Goal: Transaction & Acquisition: Purchase product/service

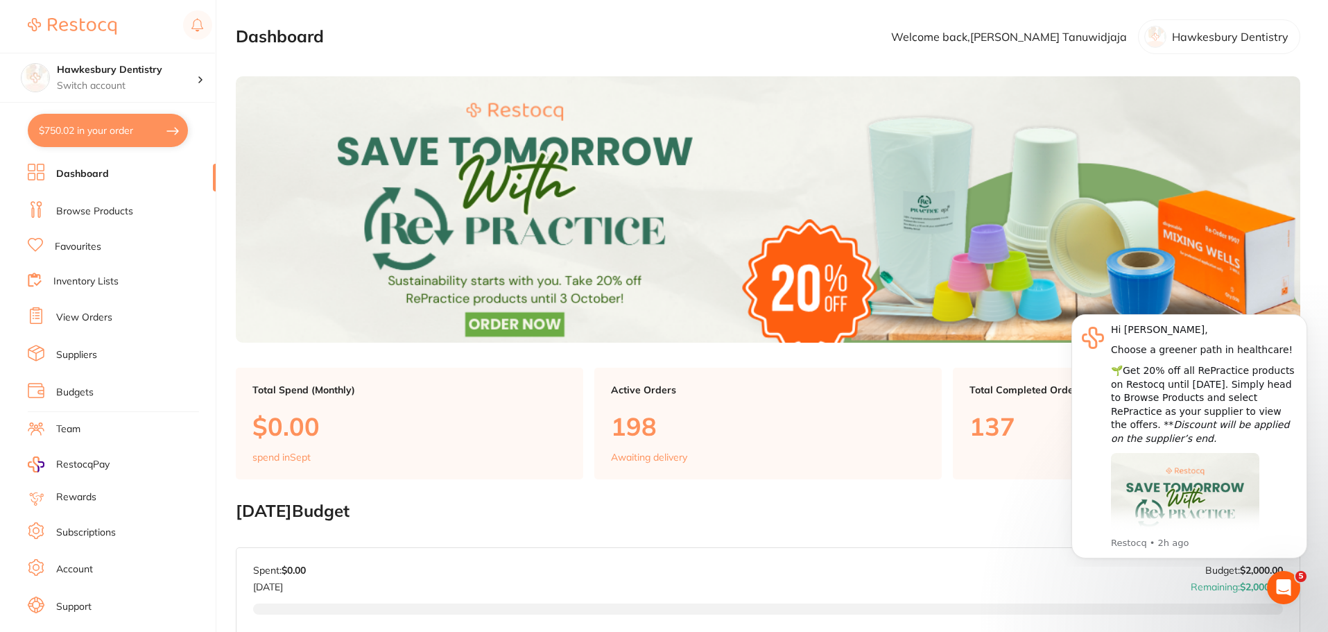
click at [107, 123] on button "$750.02 in your order" at bounding box center [108, 130] width 160 height 33
checkbox input "true"
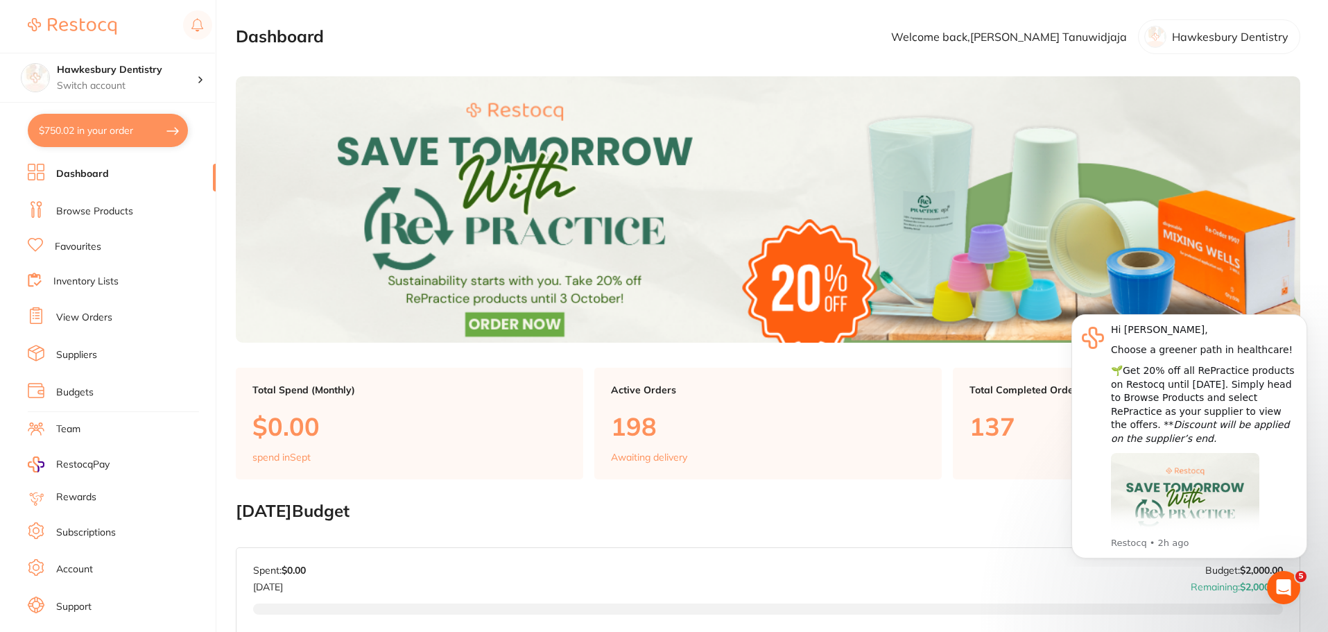
checkbox input "true"
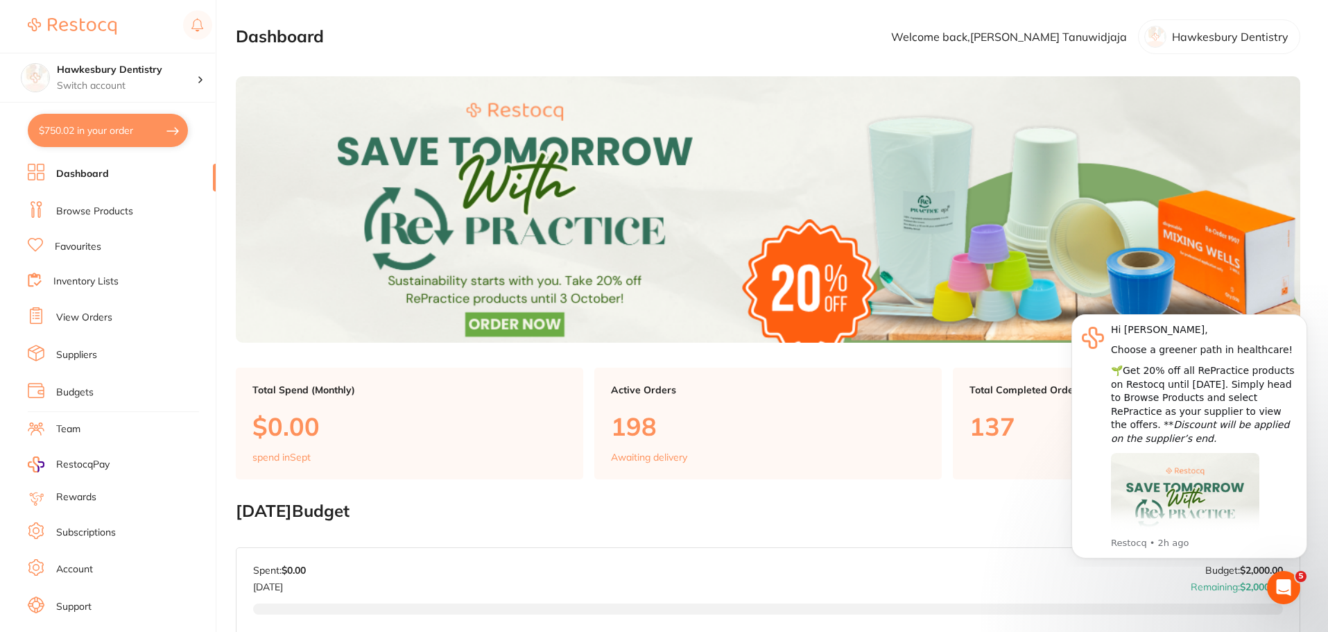
checkbox input "true"
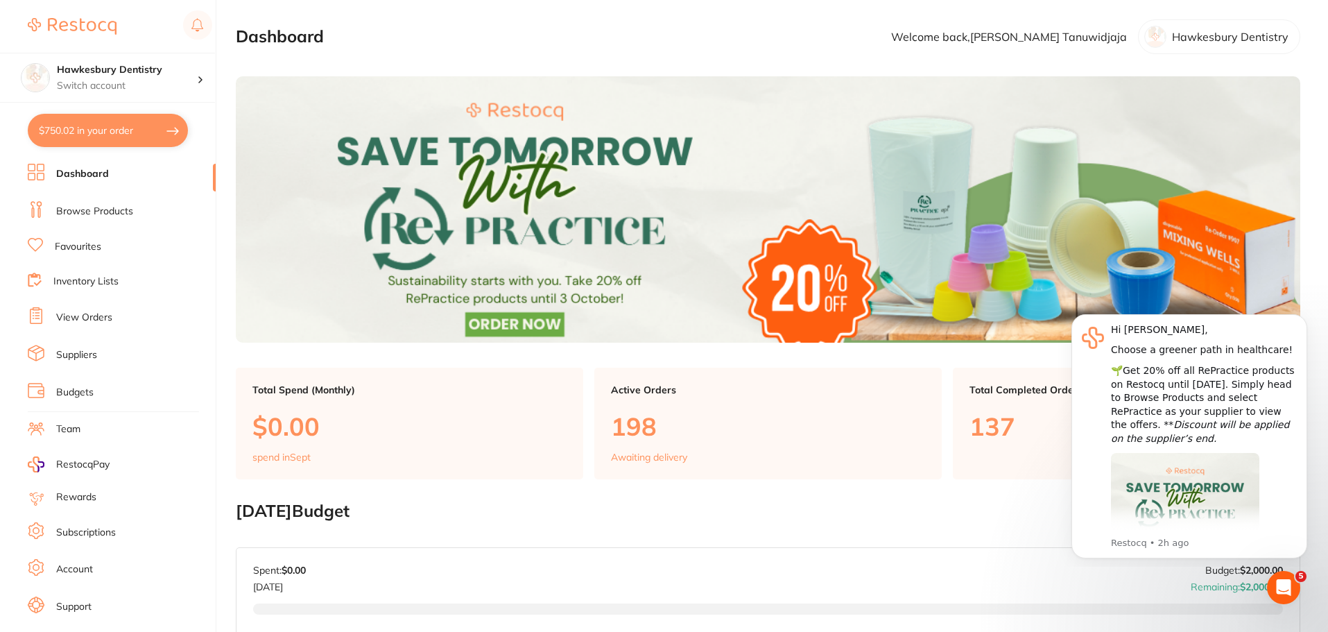
checkbox input "true"
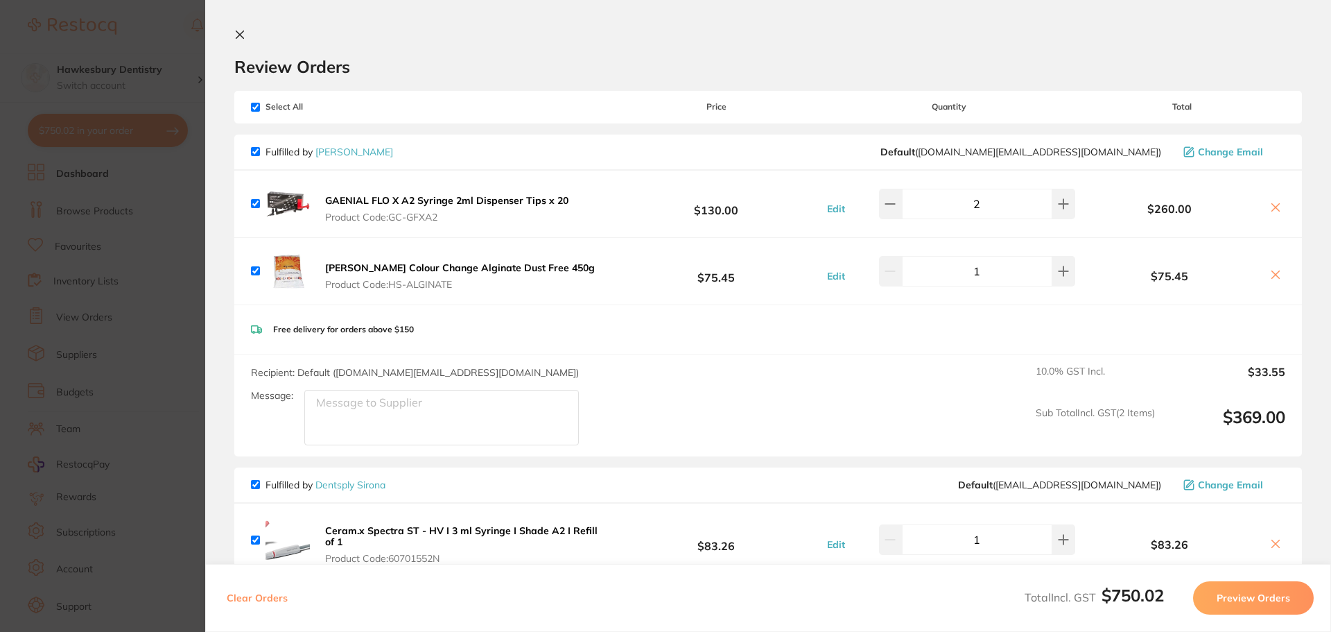
click at [196, 40] on section "Update RRP Set your pre negotiated price for this item. Item Agreed RRP (excl. …" at bounding box center [665, 316] width 1331 height 632
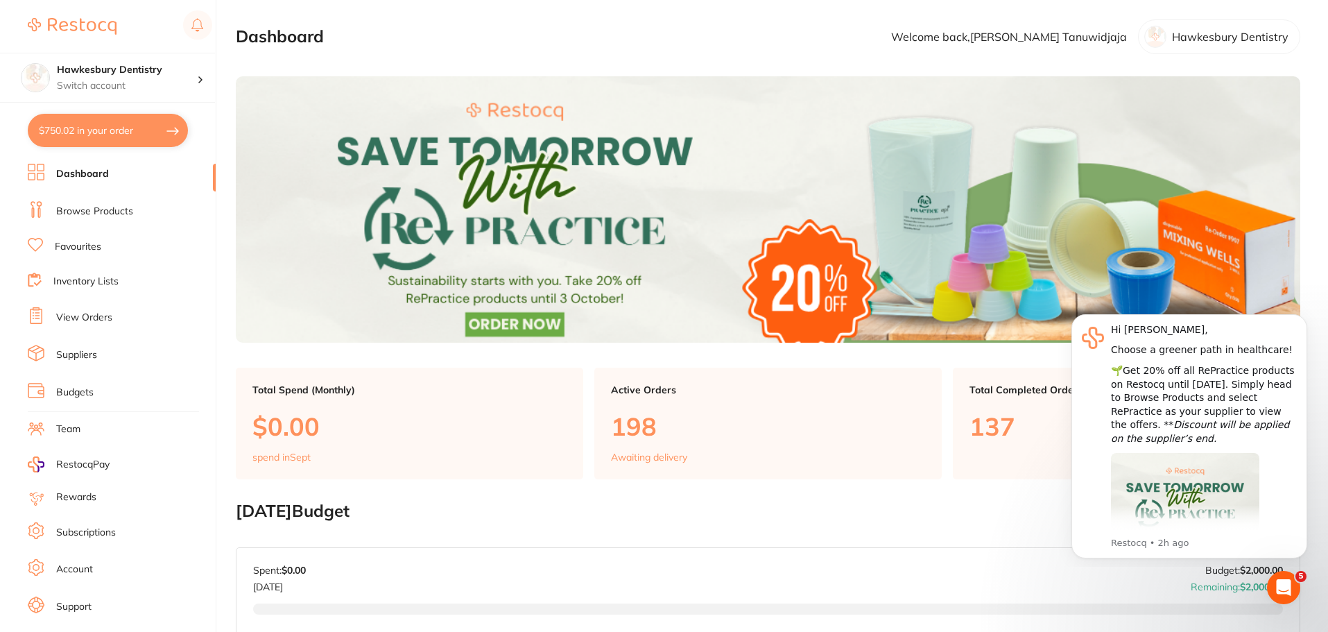
click at [110, 220] on li "Browse Products" at bounding box center [122, 211] width 188 height 21
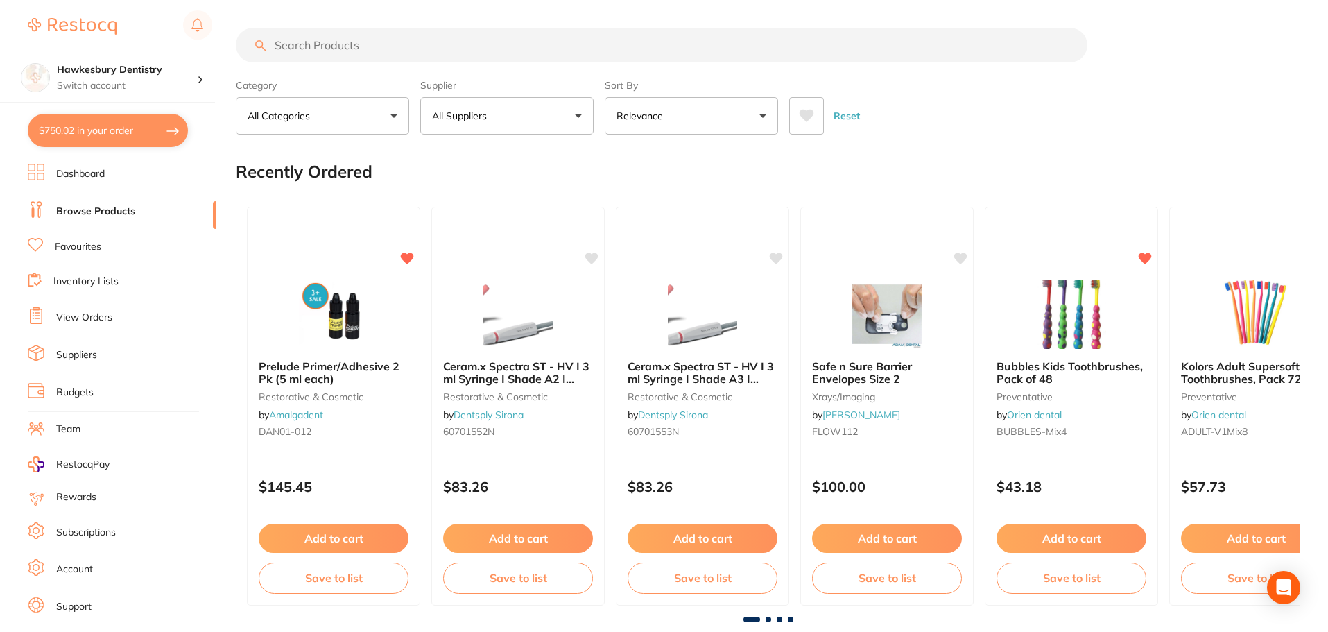
click at [366, 47] on input "search" at bounding box center [661, 45] width 851 height 35
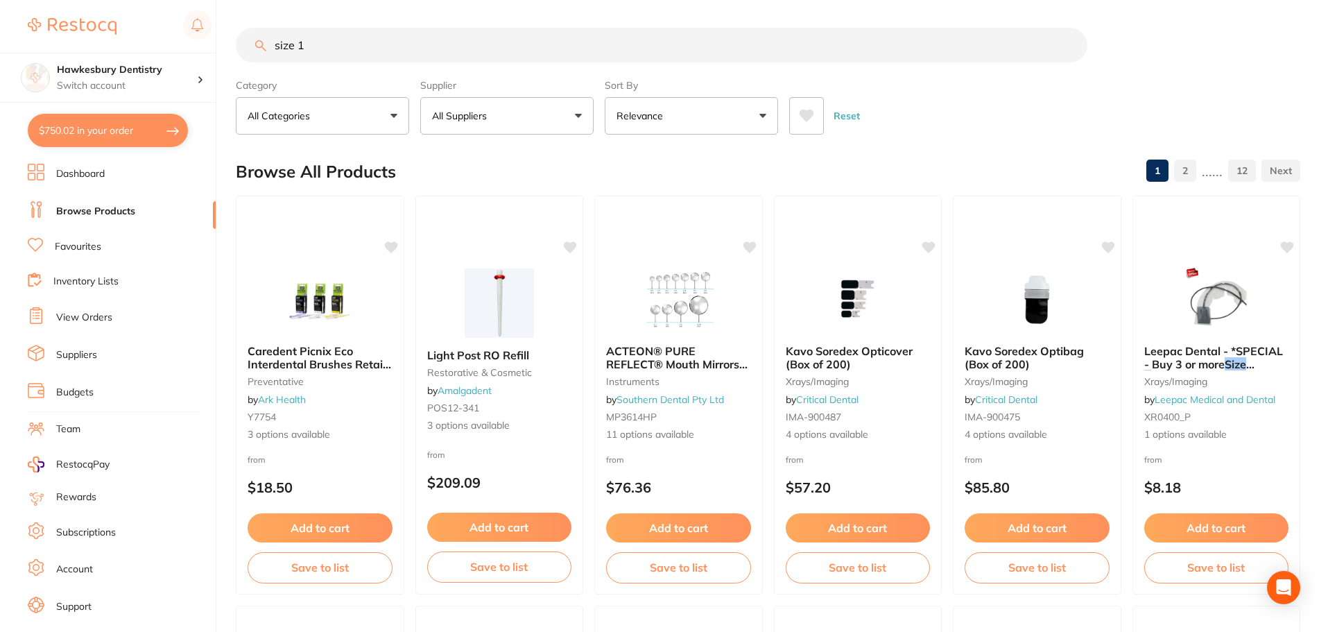
click at [377, 65] on section "size 1 Category All Categories All Categories burs CAD/CAM crown & bridge dispo…" at bounding box center [768, 81] width 1064 height 107
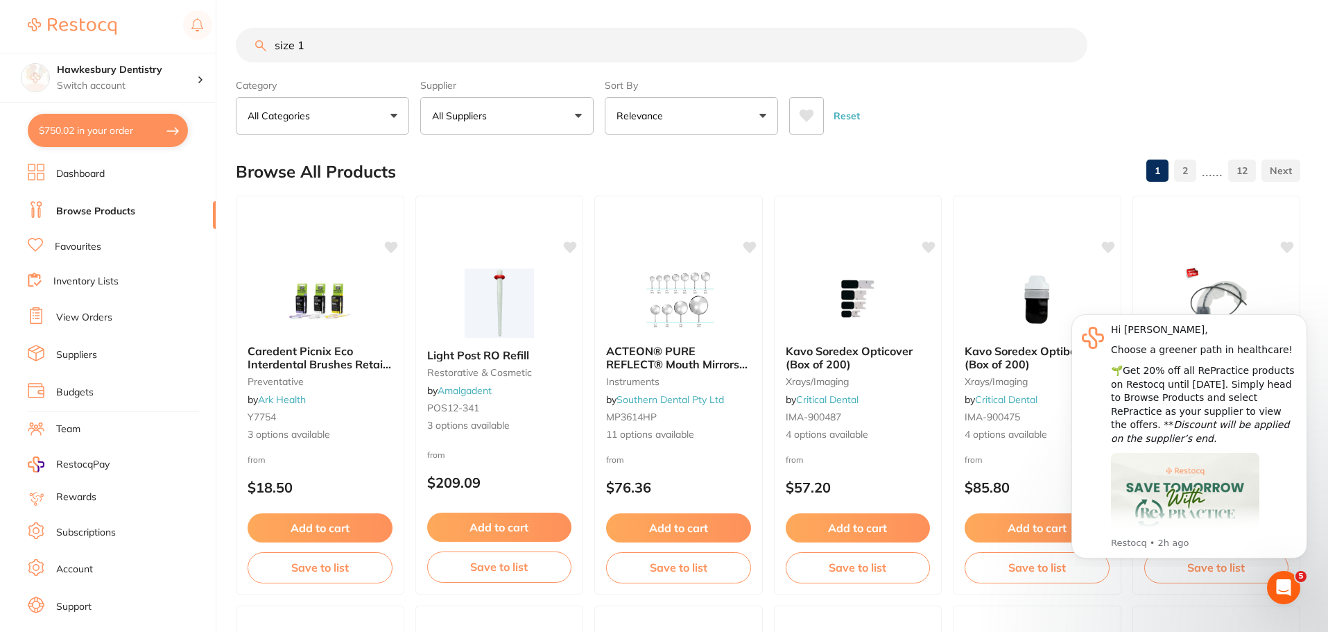
click at [311, 57] on input "size 1" at bounding box center [661, 45] width 851 height 35
type input "size 0"
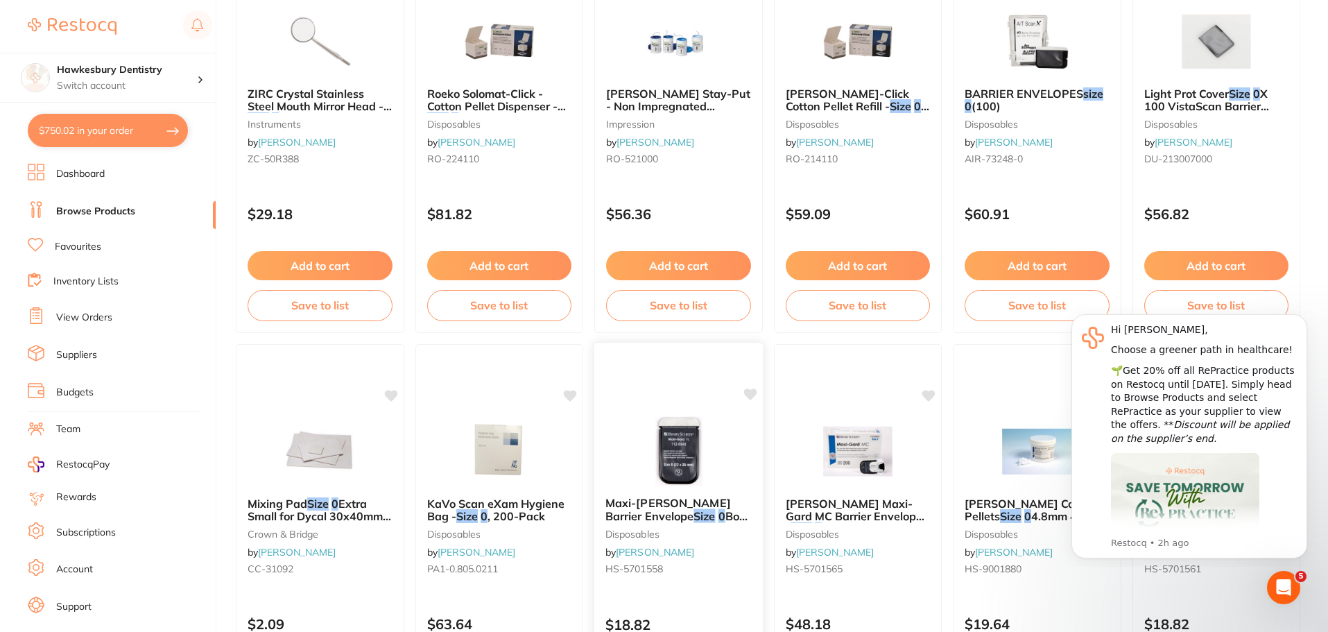
scroll to position [763, 0]
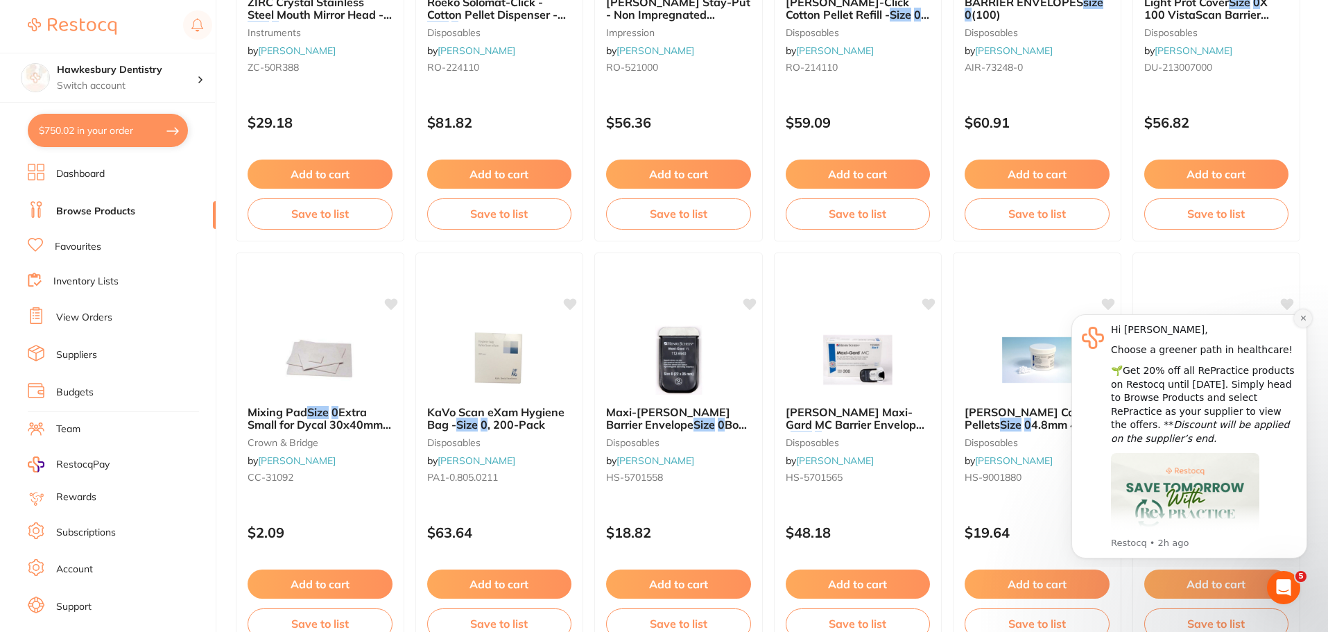
click at [1299, 322] on button "Dismiss notification" at bounding box center [1303, 318] width 18 height 18
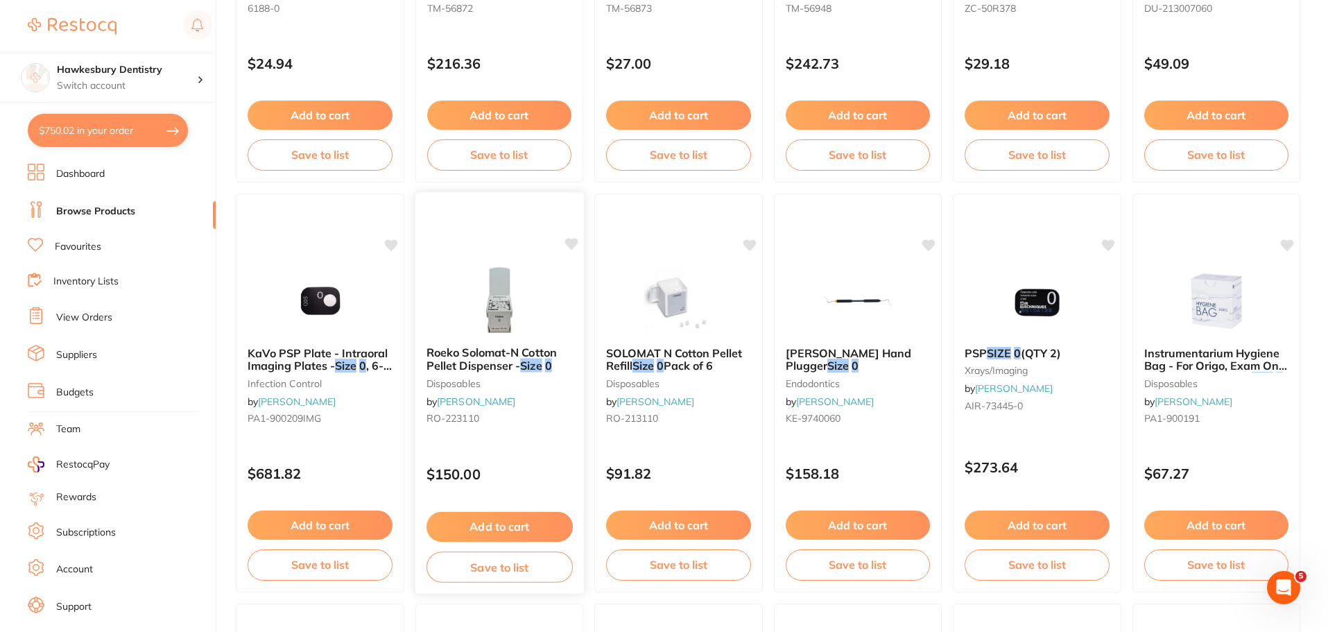
scroll to position [1664, 0]
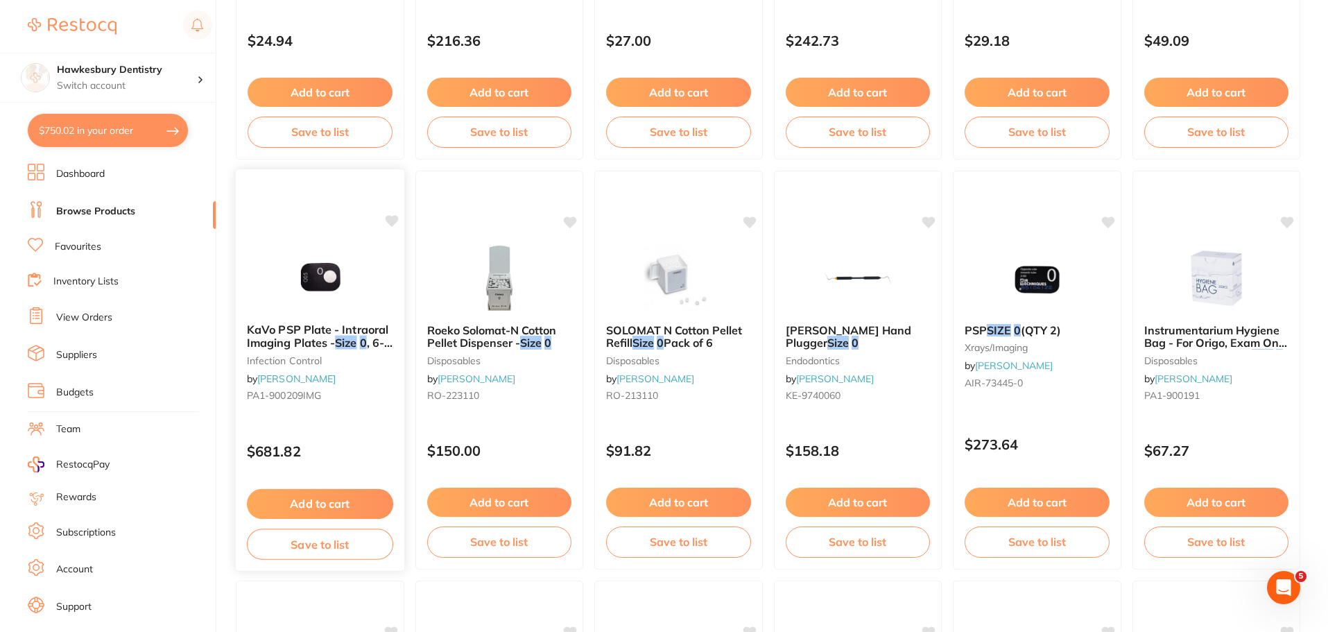
click at [333, 239] on div "KaVo PSP Plate - Intraoral Imaging Plates - Size 0 , 6-Pack infection control b…" at bounding box center [320, 369] width 170 height 403
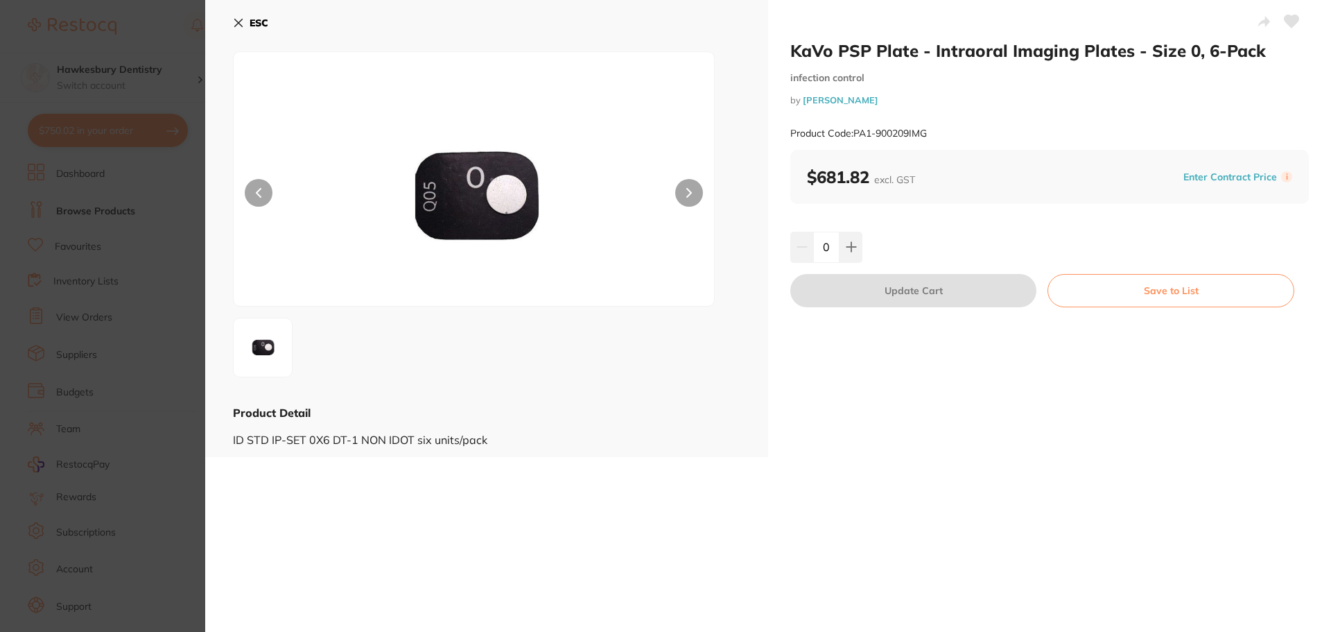
click at [238, 17] on icon at bounding box center [238, 22] width 11 height 11
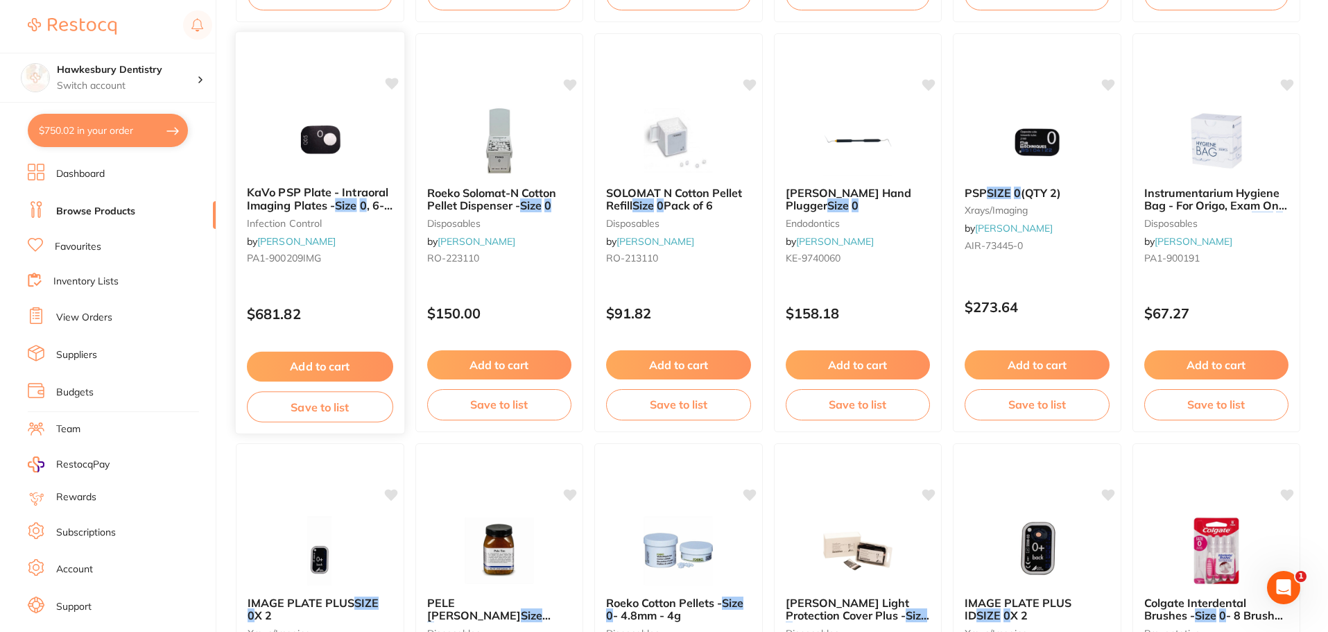
scroll to position [1733, 0]
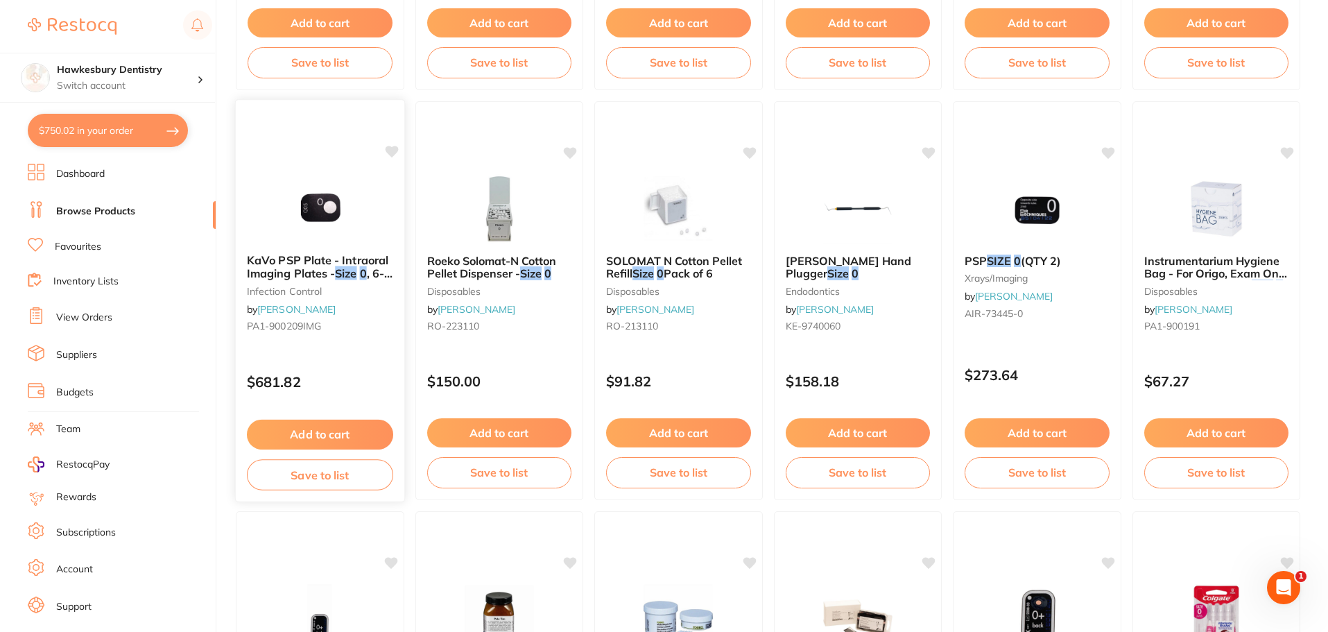
click at [341, 174] on img at bounding box center [320, 208] width 91 height 70
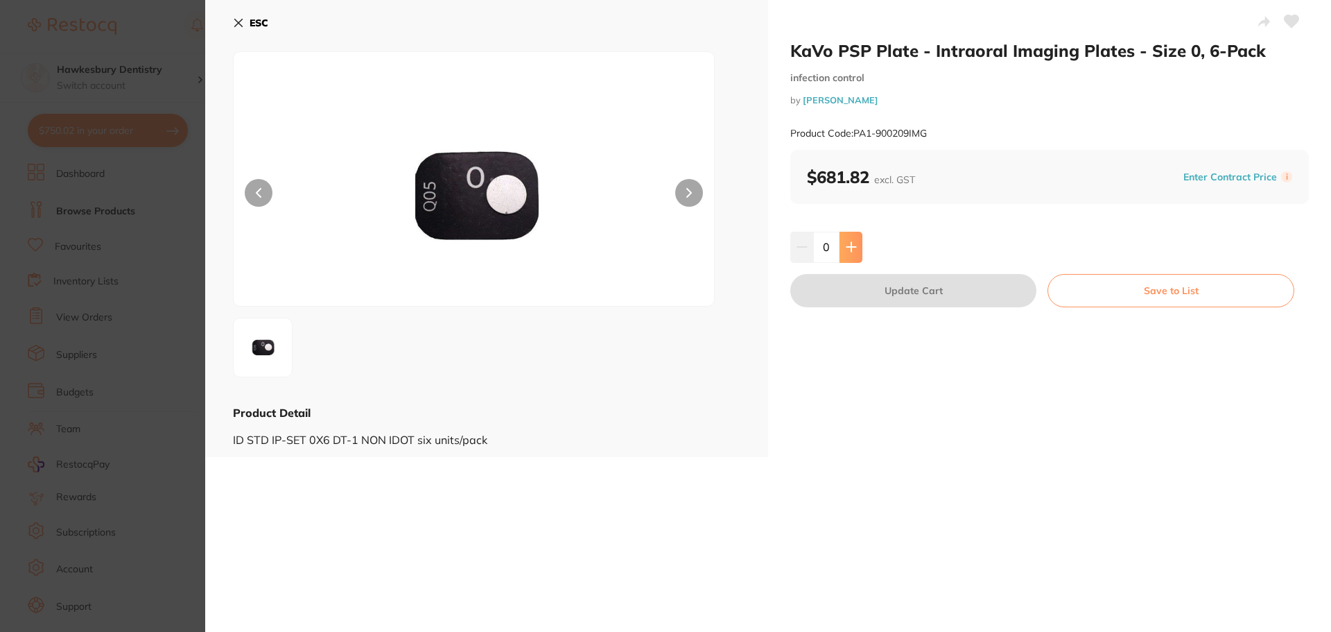
click at [847, 248] on icon at bounding box center [851, 247] width 9 height 9
type input "1"
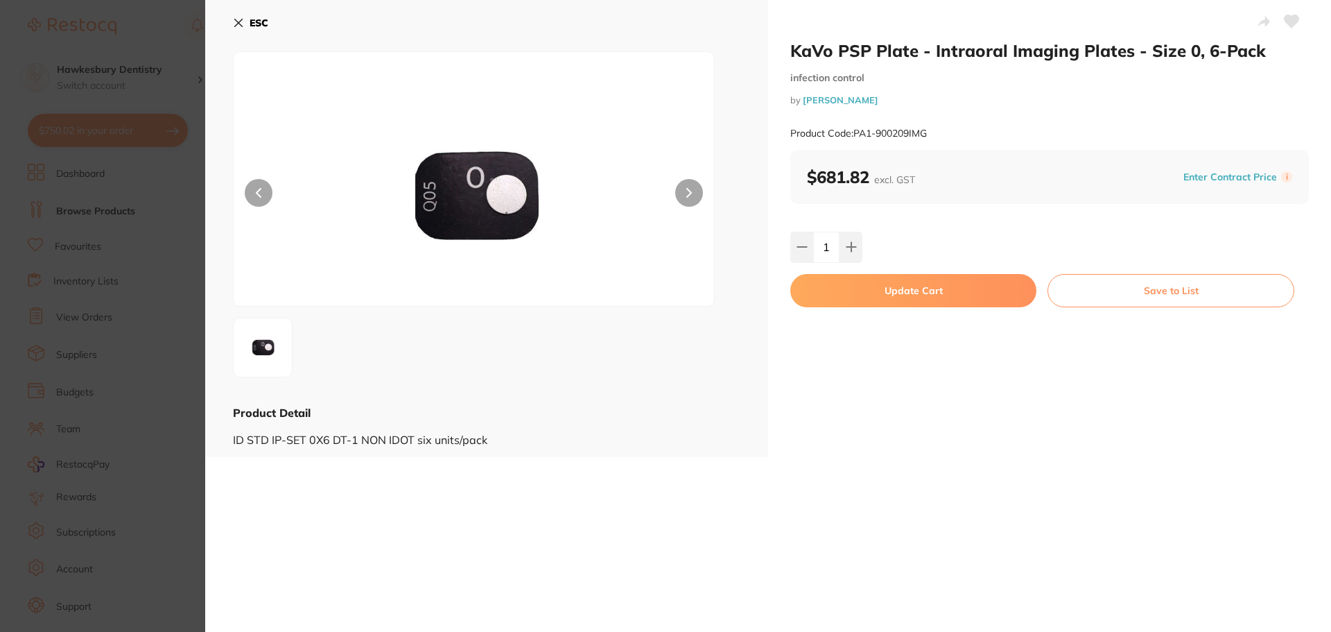
click at [939, 287] on button "Update Cart" at bounding box center [913, 290] width 246 height 33
checkbox input "false"
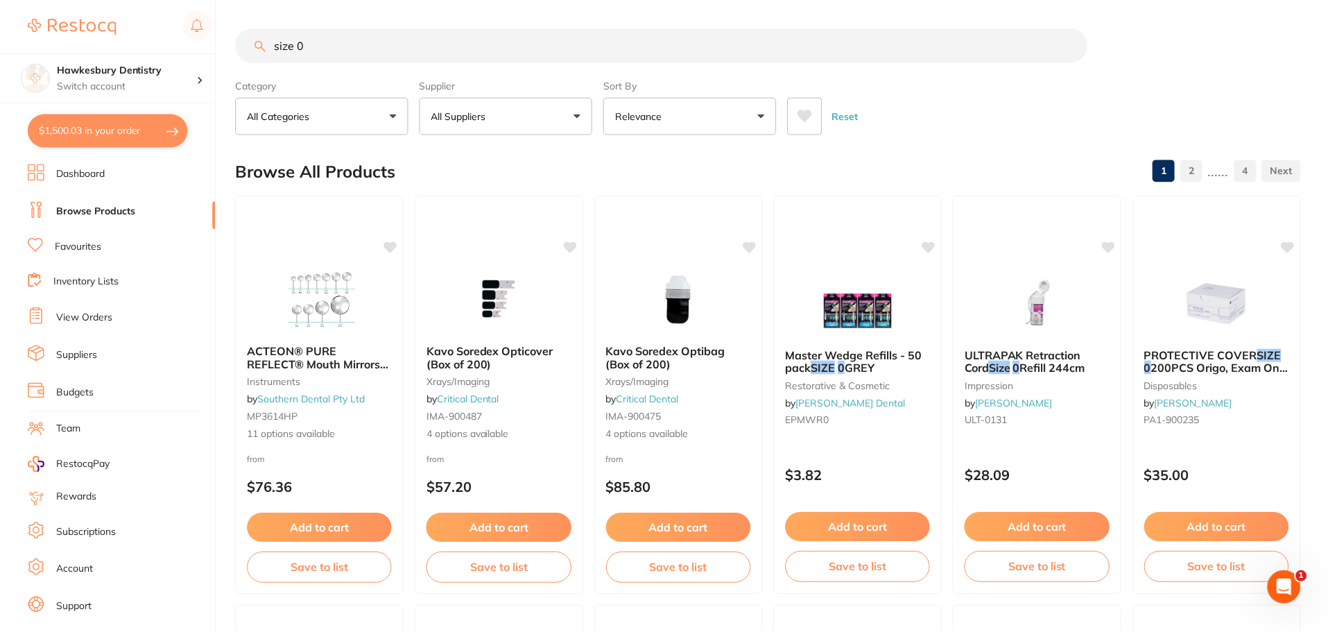
scroll to position [1733, 0]
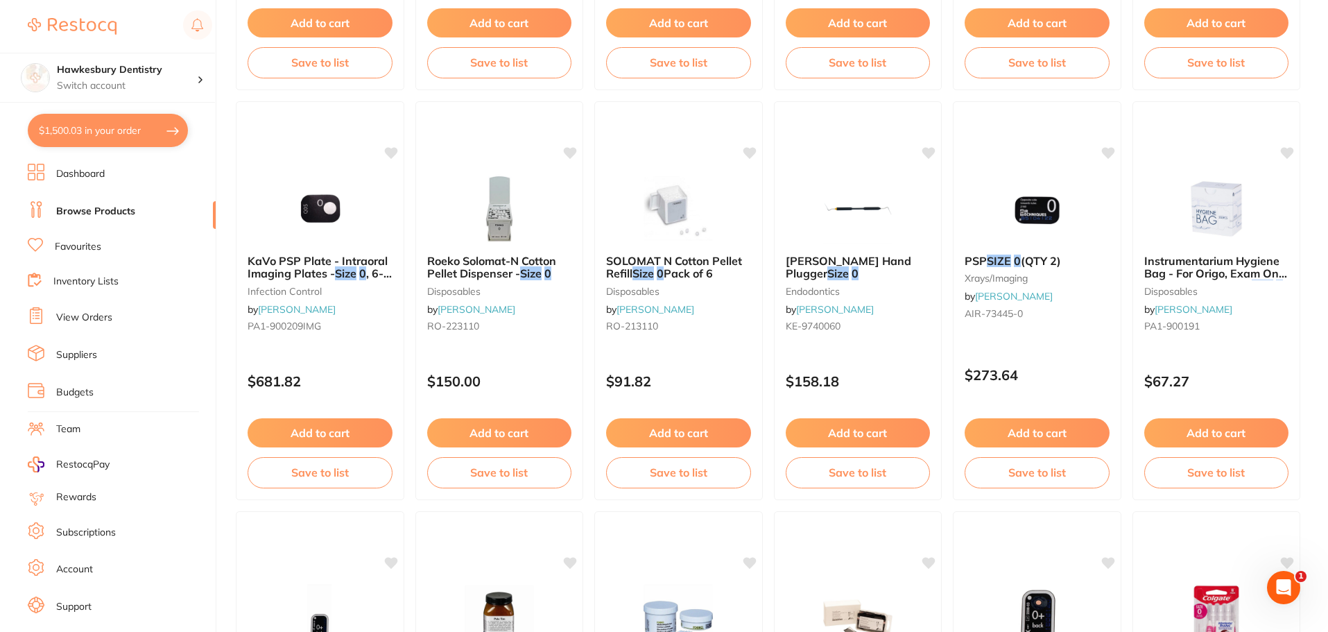
click at [145, 130] on button "$1,500.03 in your order" at bounding box center [108, 130] width 160 height 33
checkbox input "true"
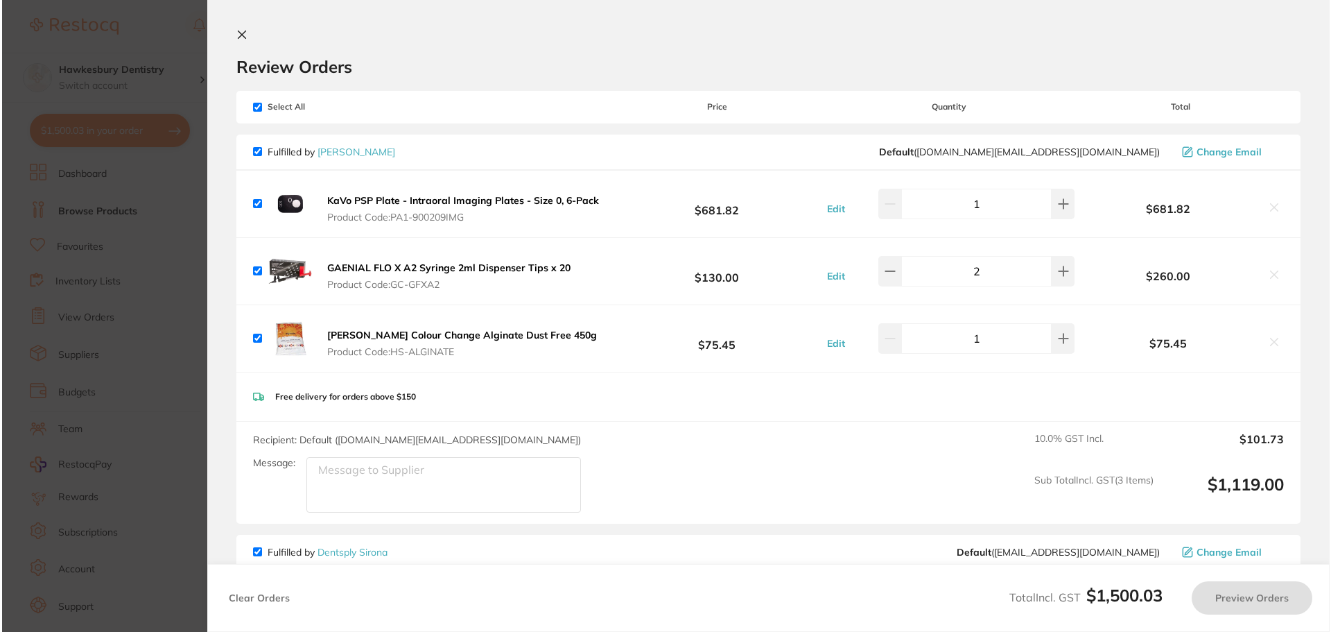
scroll to position [0, 0]
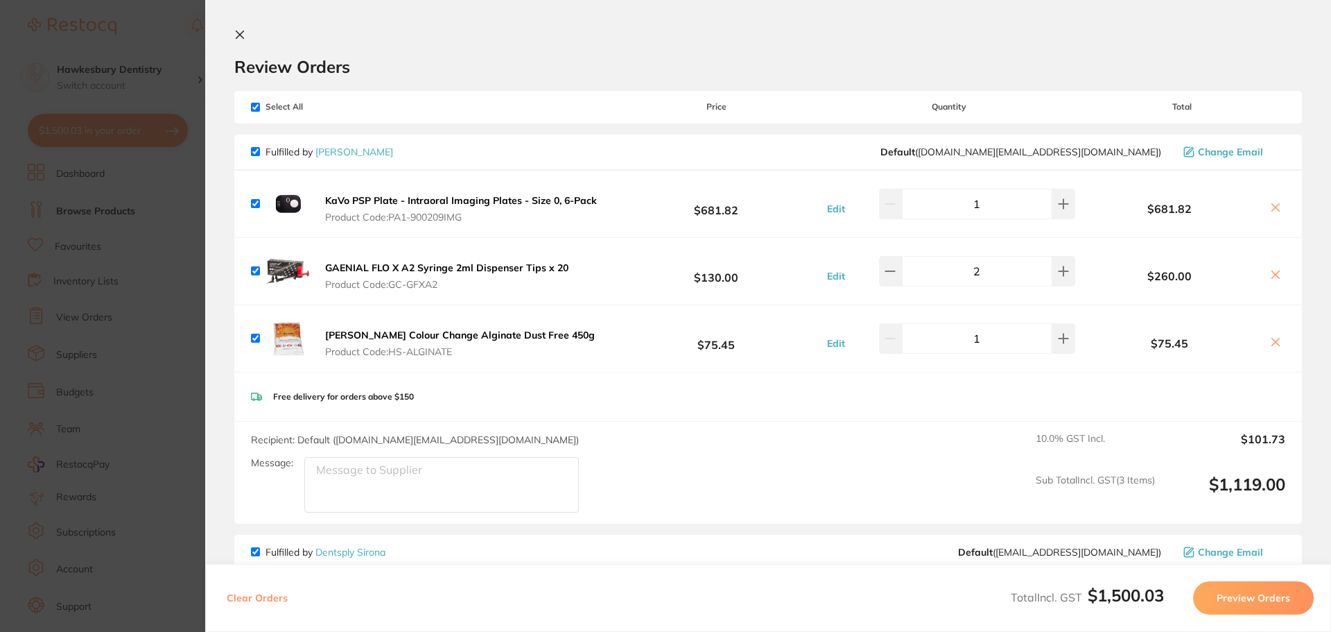
click at [238, 35] on icon at bounding box center [239, 34] width 11 height 11
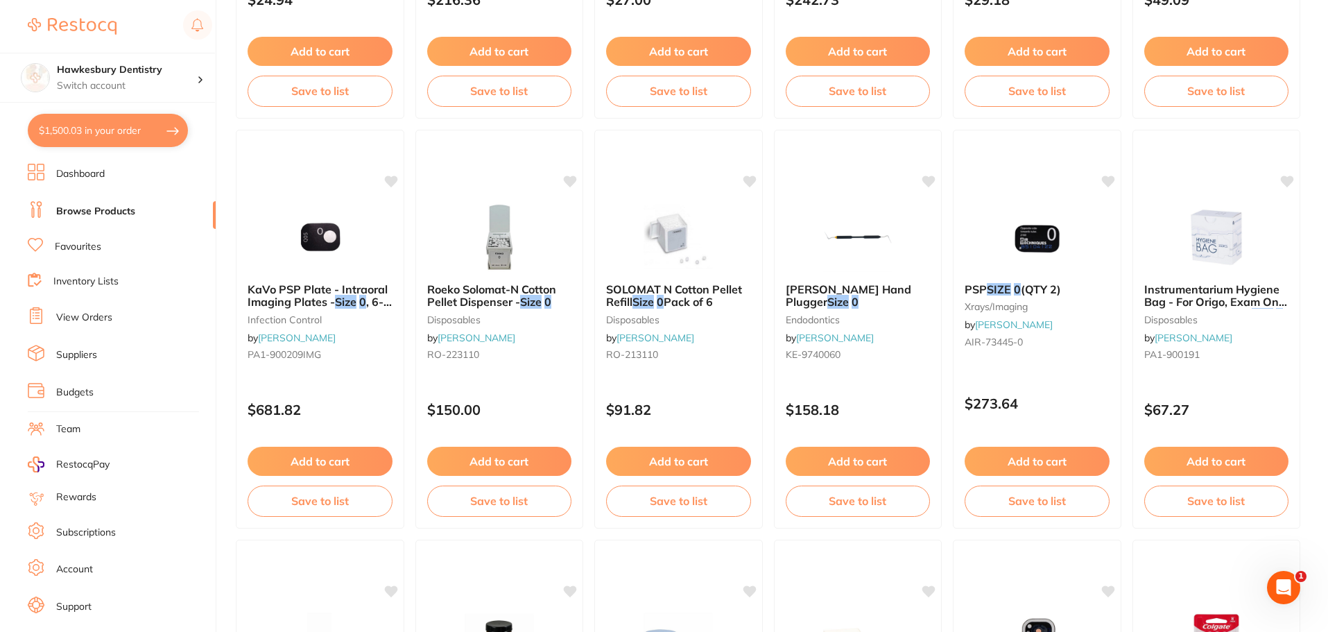
scroll to position [1456, 0]
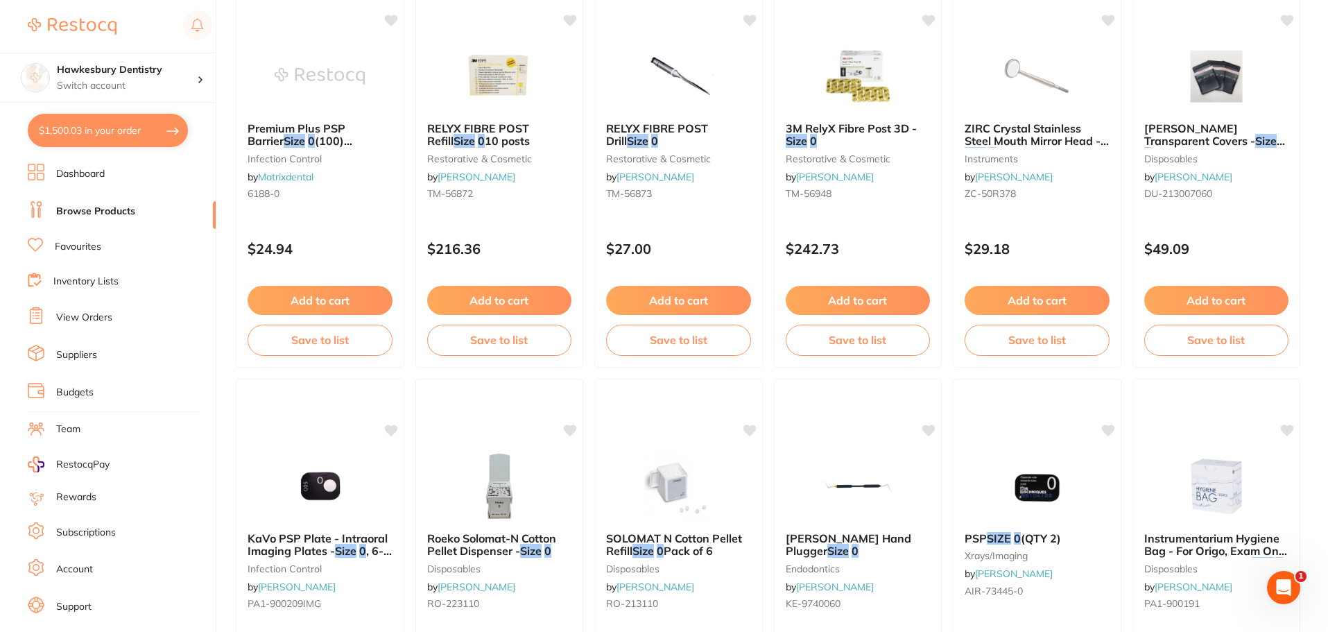
click at [155, 130] on button "$1,500.03 in your order" at bounding box center [108, 130] width 160 height 33
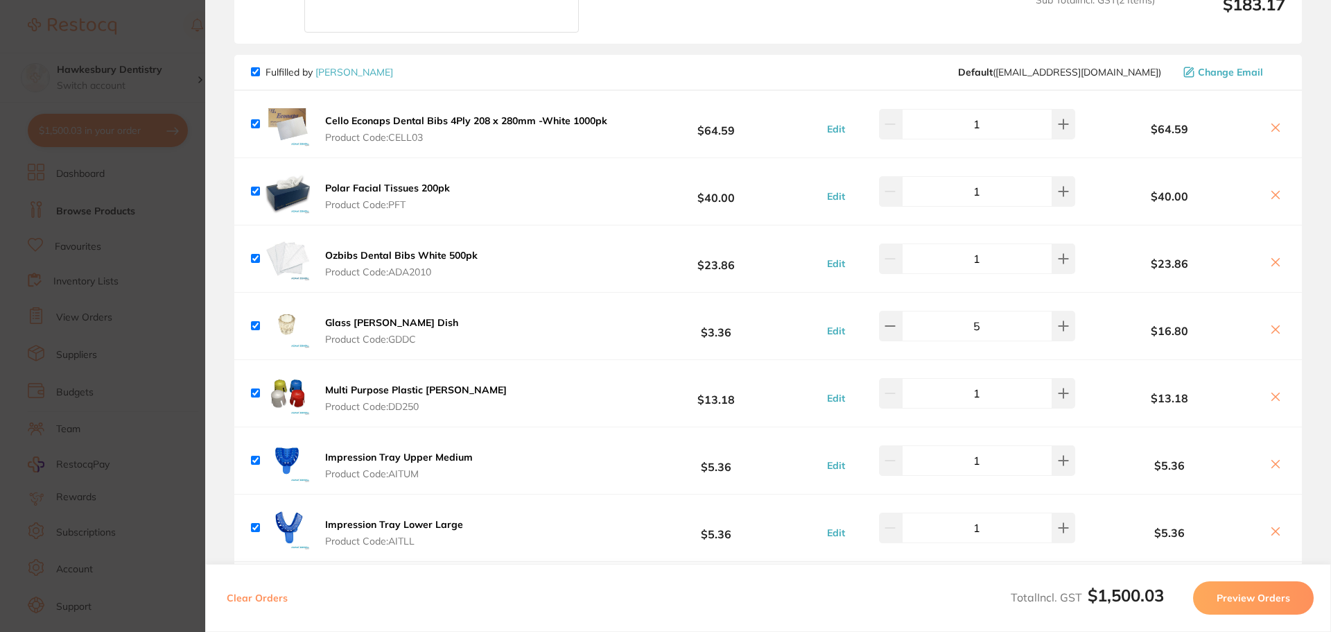
scroll to position [832, 0]
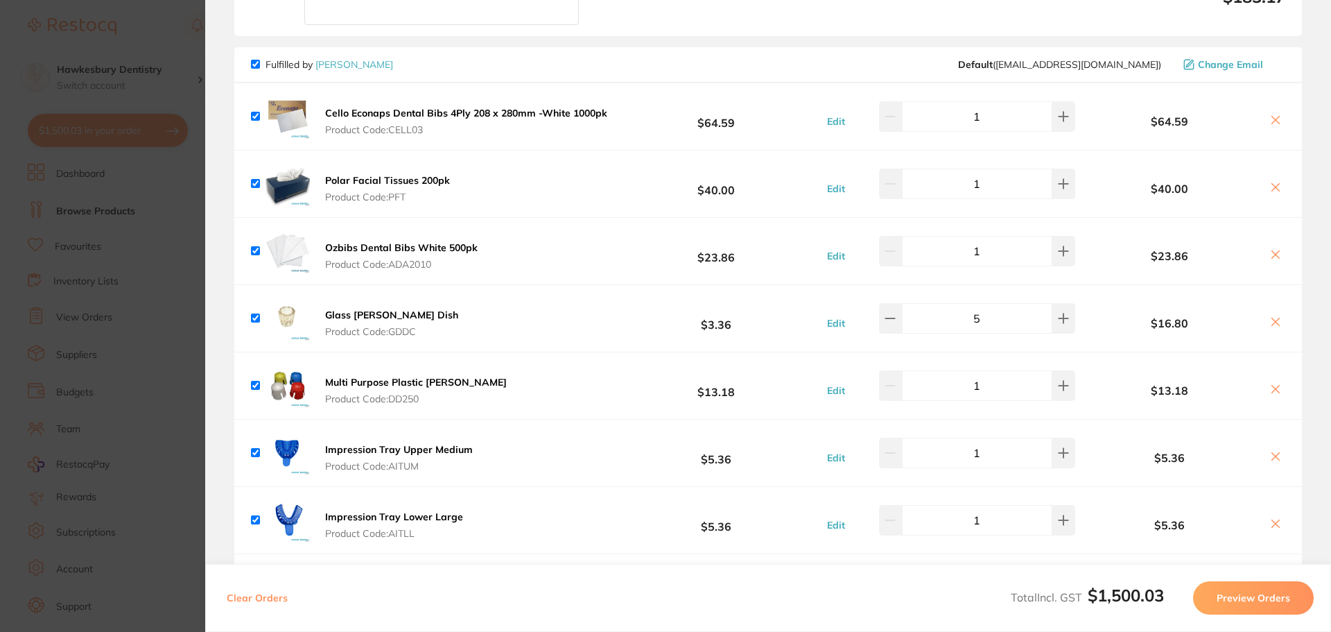
click at [170, 44] on section "Update RRP Set your pre negotiated price for this item. Item Agreed RRP (excl. …" at bounding box center [665, 316] width 1331 height 632
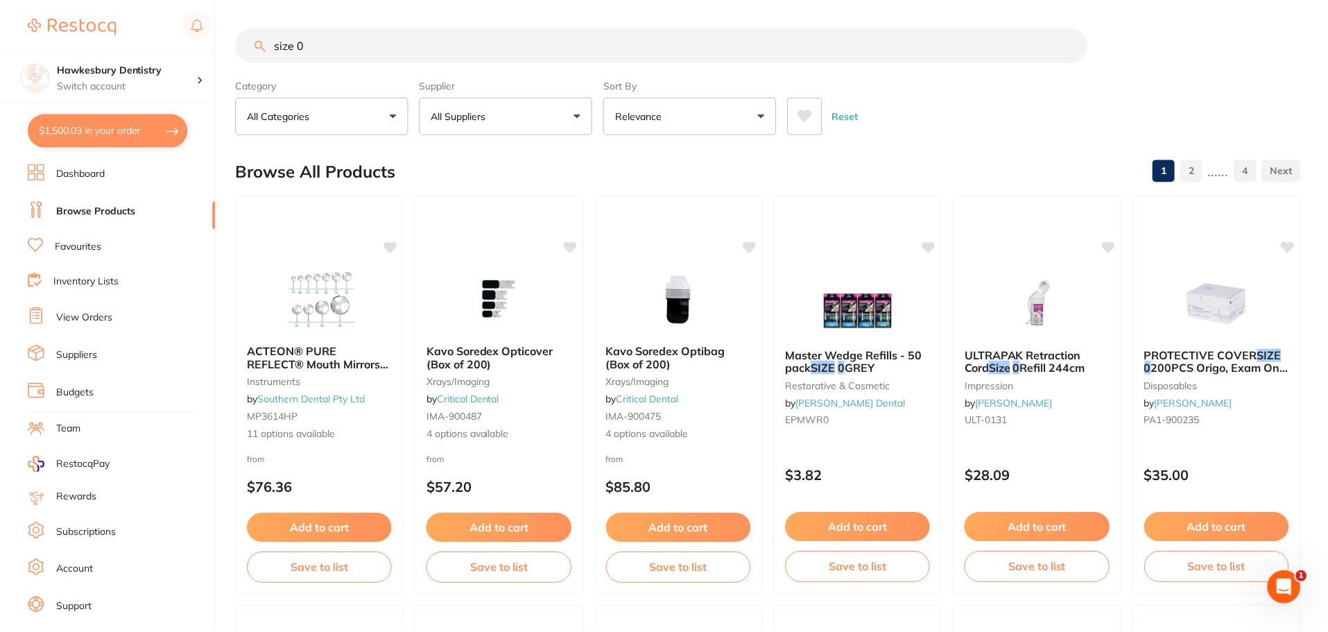
scroll to position [1456, 0]
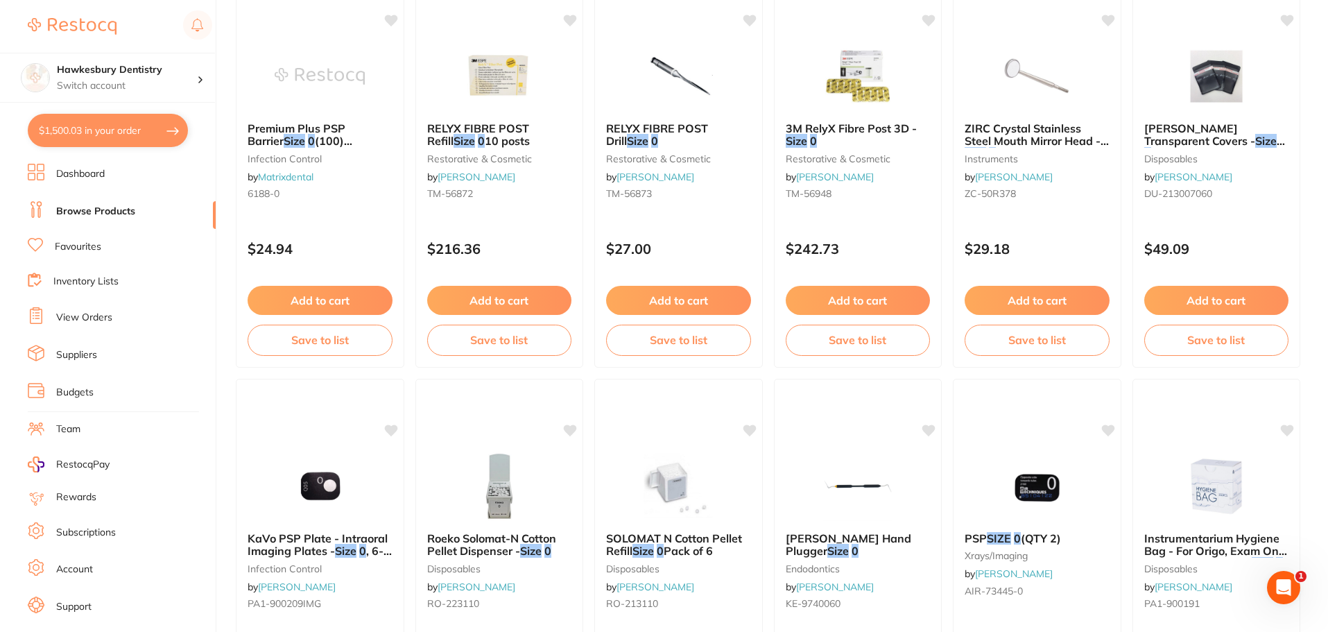
click at [110, 139] on button "$1,500.03 in your order" at bounding box center [108, 130] width 160 height 33
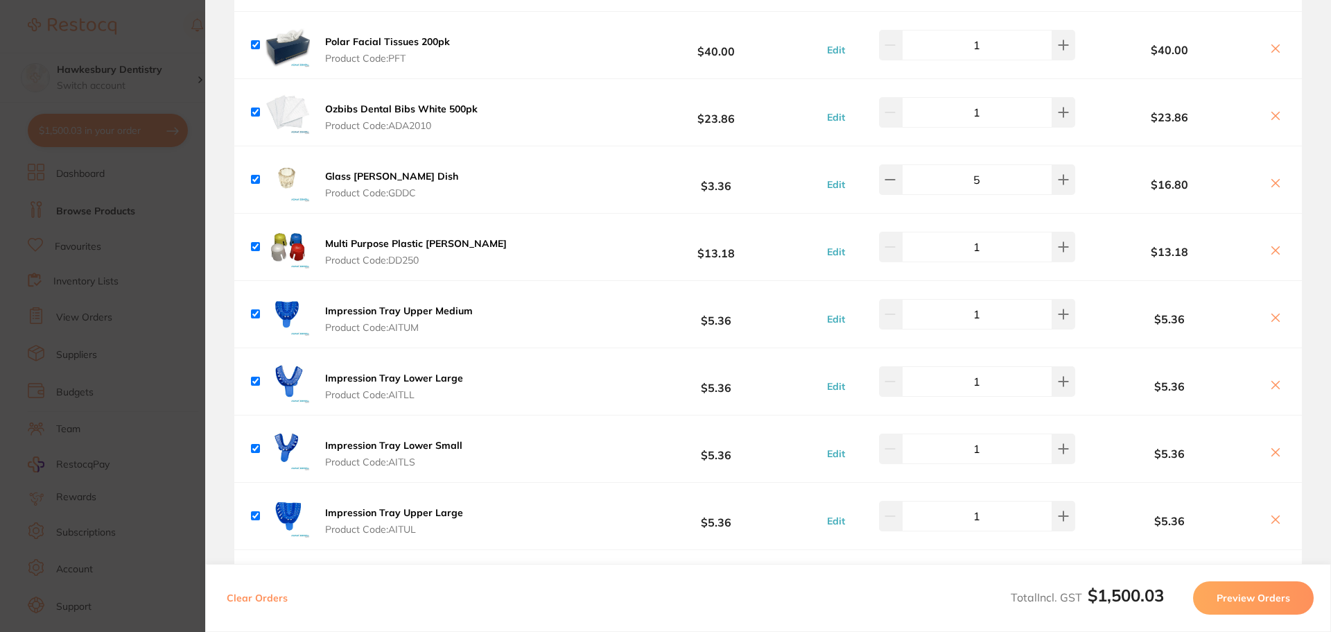
scroll to position [901, 0]
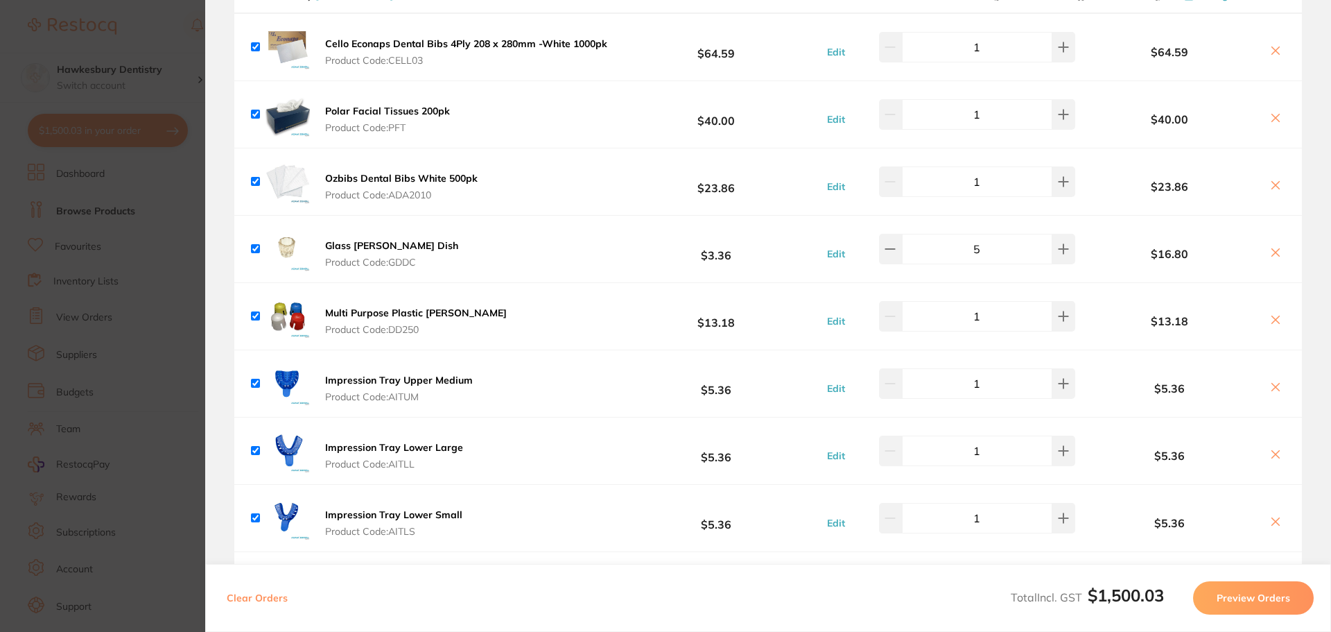
click at [160, 45] on section "Update RRP Set your pre negotiated price for this item. Item Agreed RRP (excl. …" at bounding box center [665, 316] width 1331 height 632
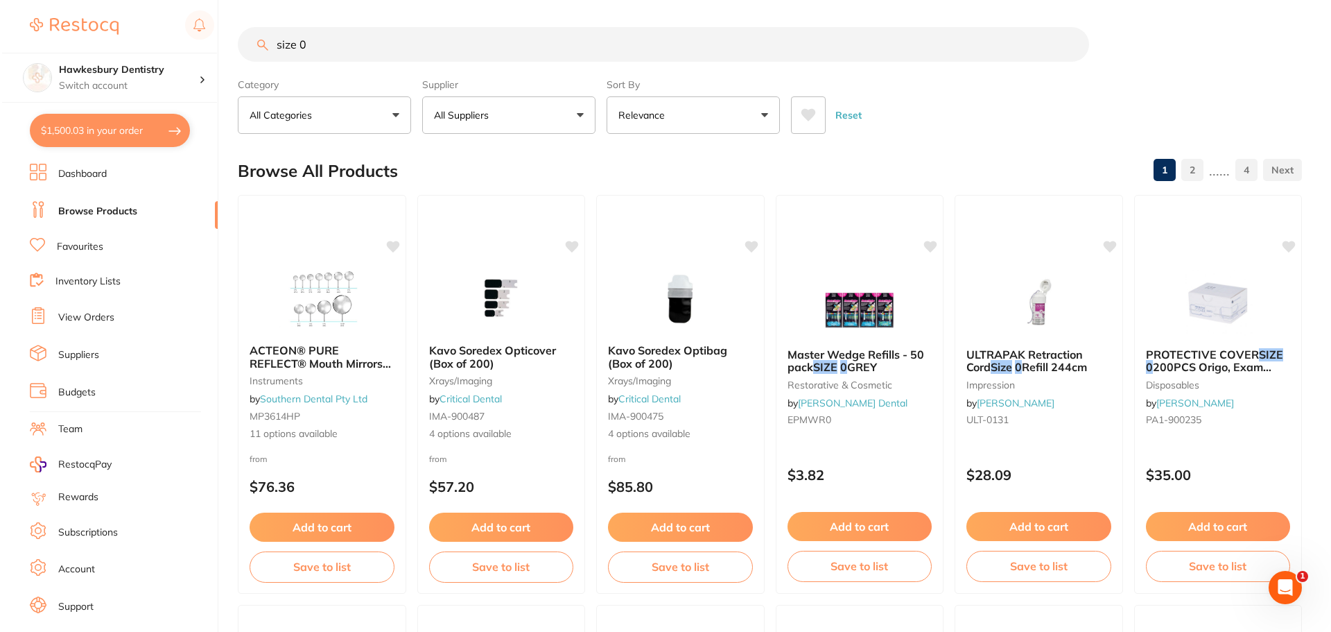
scroll to position [0, 0]
click at [115, 130] on button "$1,500.03 in your order" at bounding box center [108, 130] width 160 height 33
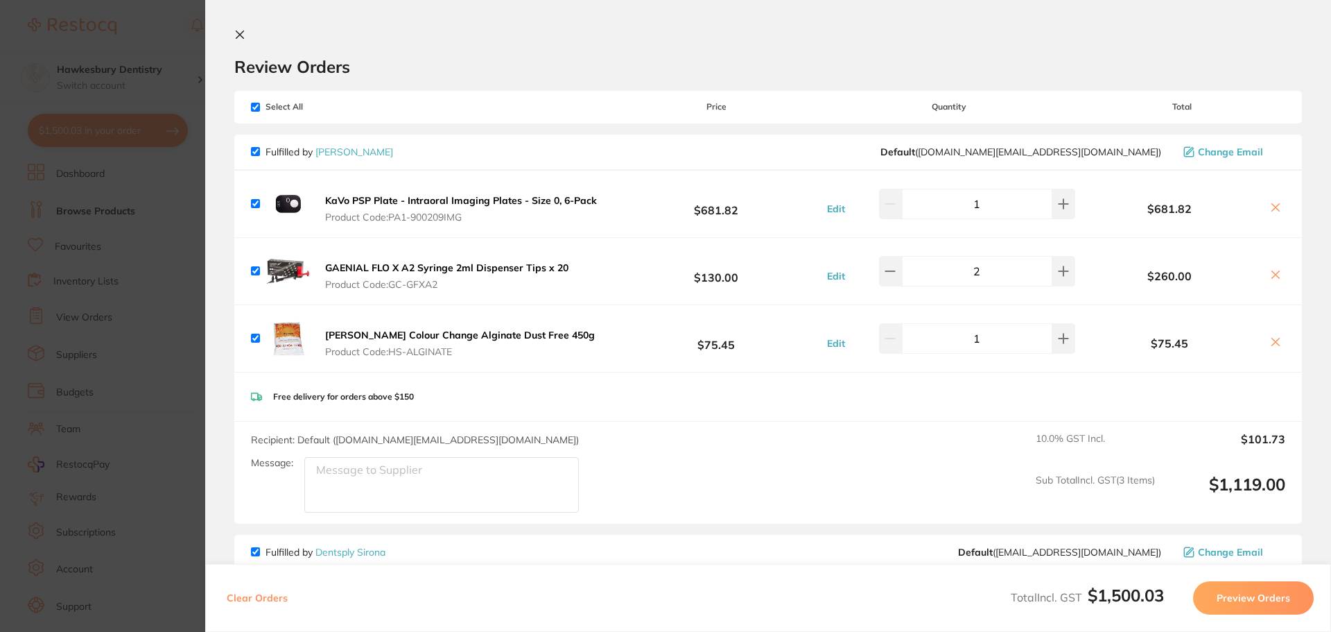
click at [180, 40] on section "Update RRP Set your pre negotiated price for this item. Item Agreed RRP (excl. …" at bounding box center [665, 316] width 1331 height 632
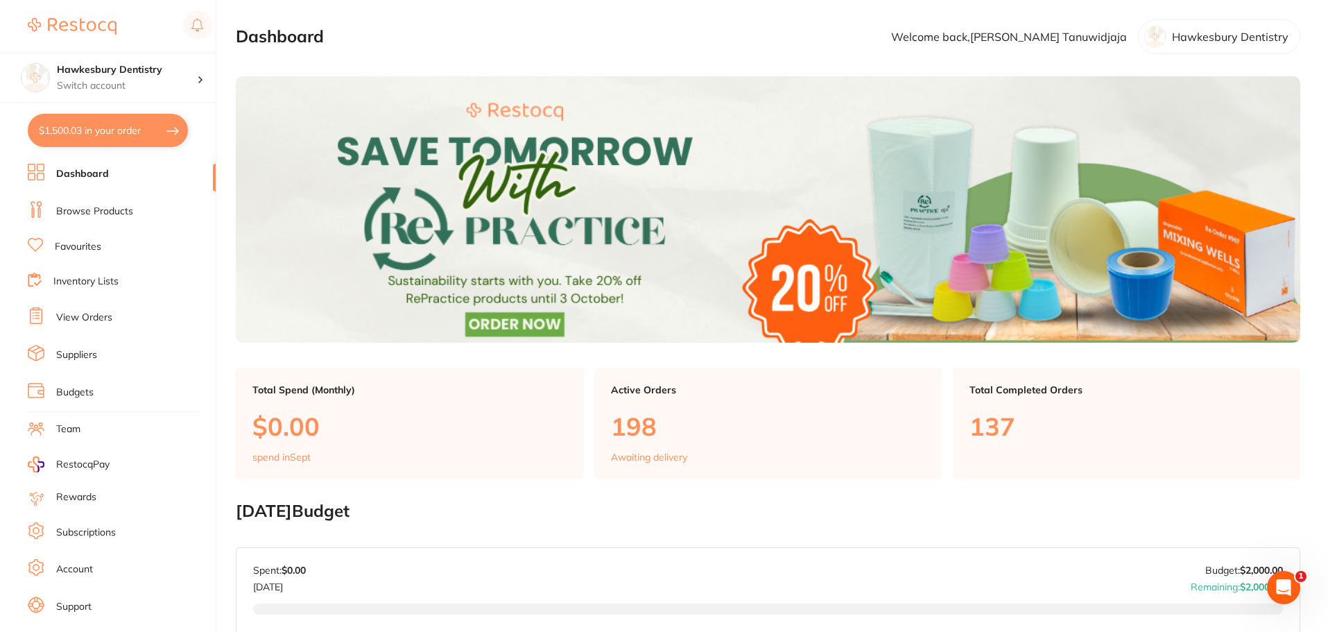
click at [87, 214] on link "Browse Products" at bounding box center [94, 212] width 77 height 14
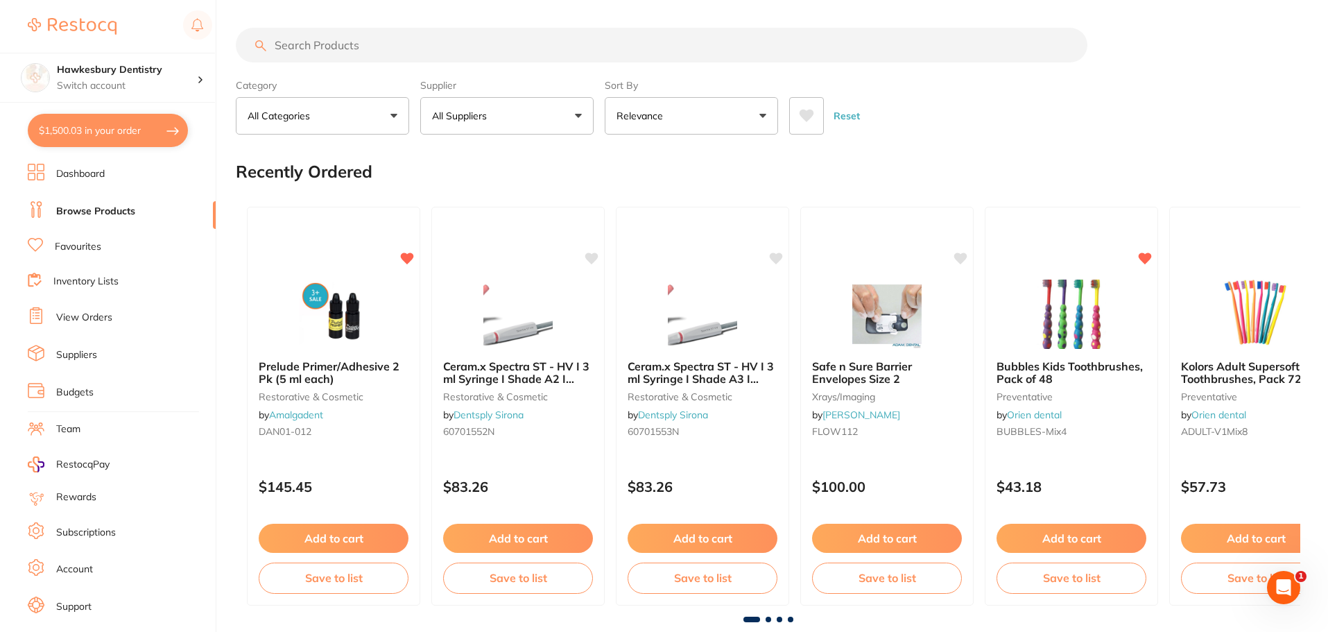
click at [365, 42] on input "search" at bounding box center [661, 45] width 851 height 35
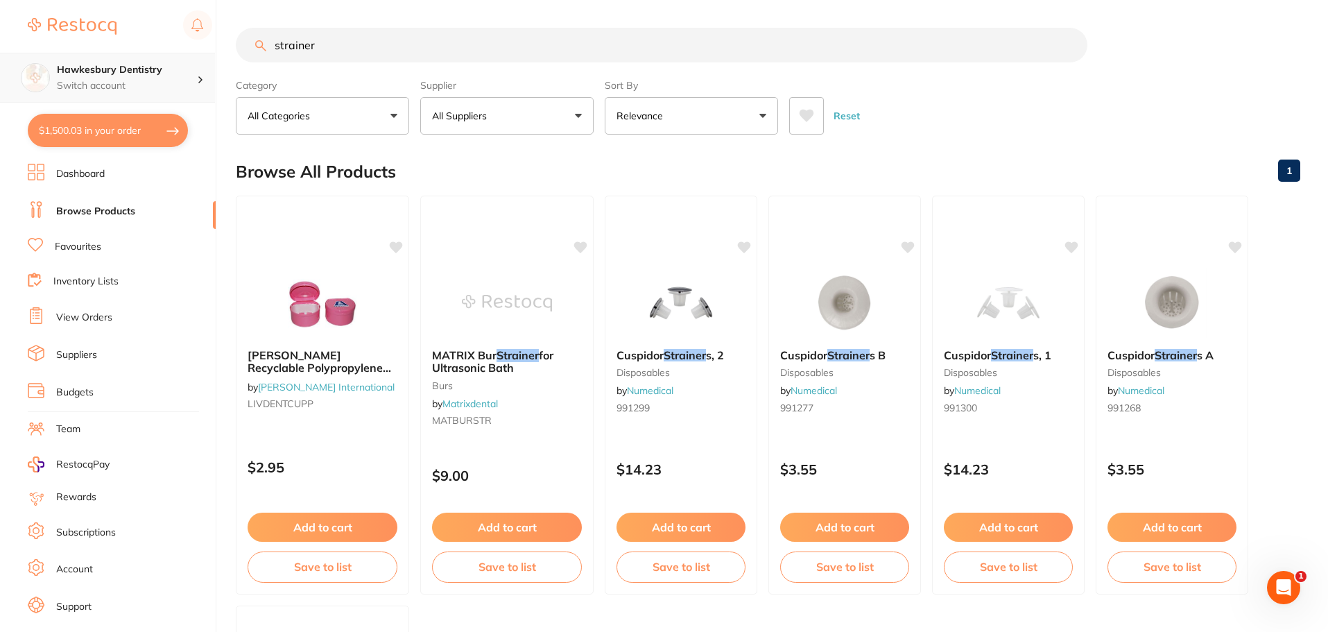
drag, startPoint x: 335, startPoint y: 55, endPoint x: 160, endPoint y: 62, distance: 174.8
click at [165, 62] on div "$1,500.03 Hawkesbury Dentistry Switch account Hawkesbury Dentistry $1,500.03 in…" at bounding box center [664, 316] width 1328 height 632
click at [273, 44] on input "strainer" at bounding box center [661, 45] width 851 height 35
type input "bur strainer"
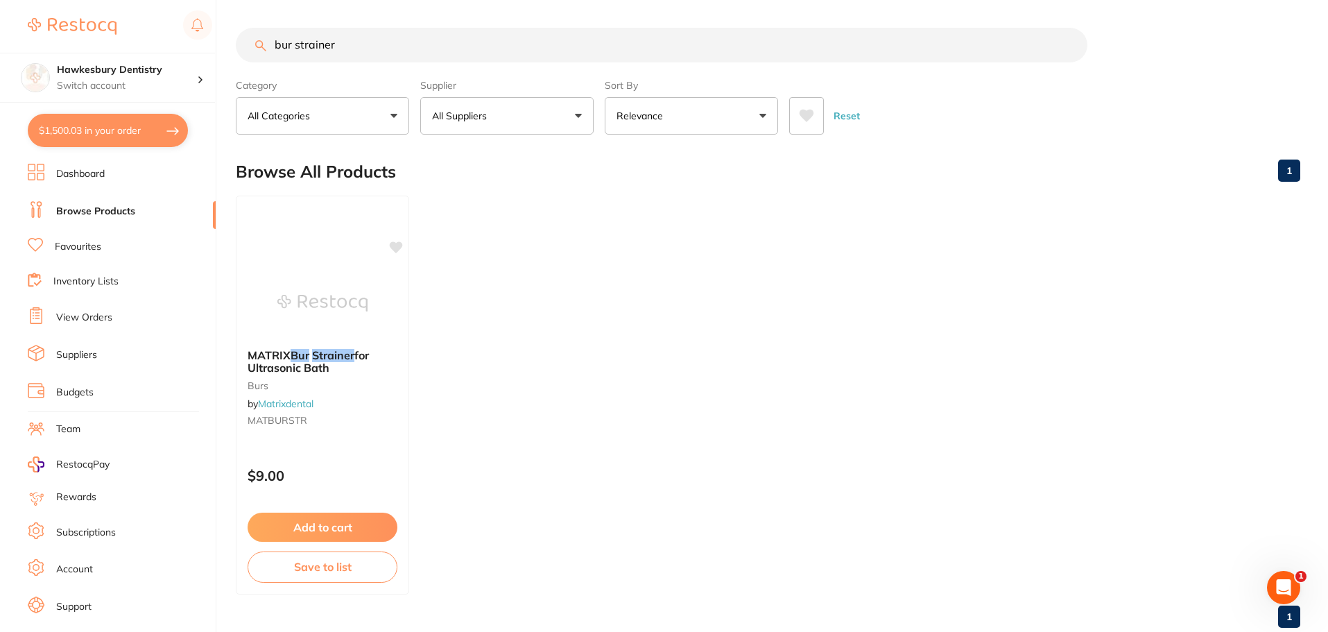
scroll to position [0, 0]
click at [324, 309] on img at bounding box center [322, 302] width 91 height 70
